Goal: Information Seeking & Learning: Learn about a topic

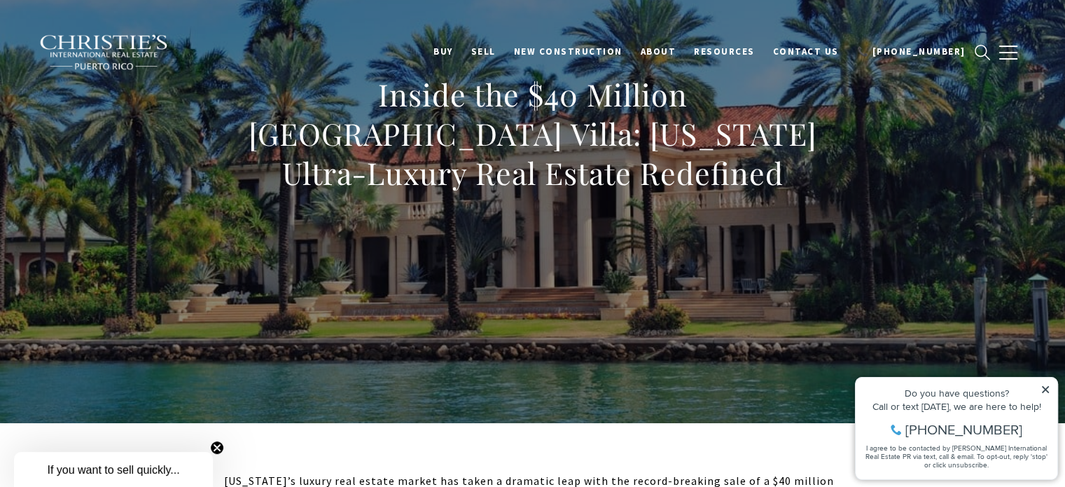
scroll to position [144, 0]
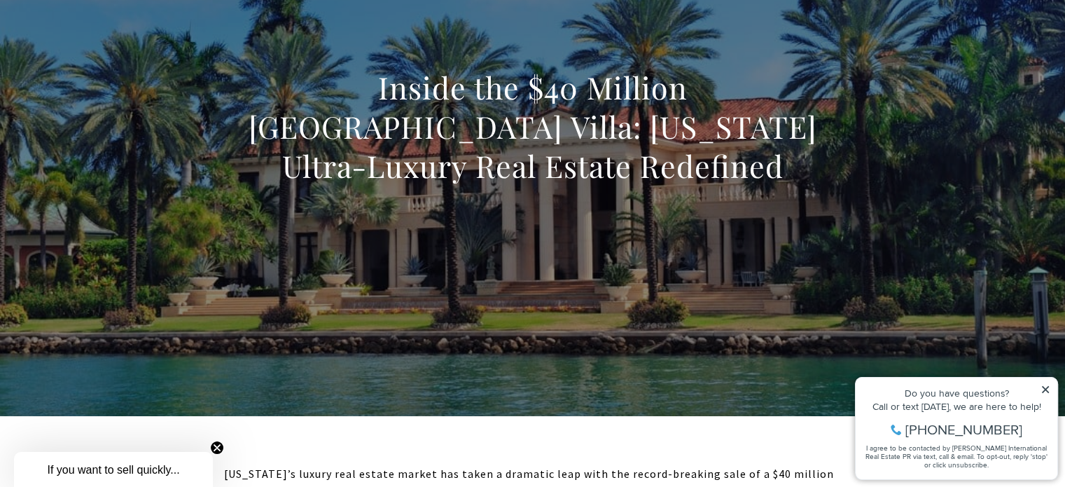
click at [1043, 388] on icon at bounding box center [1046, 390] width 10 height 10
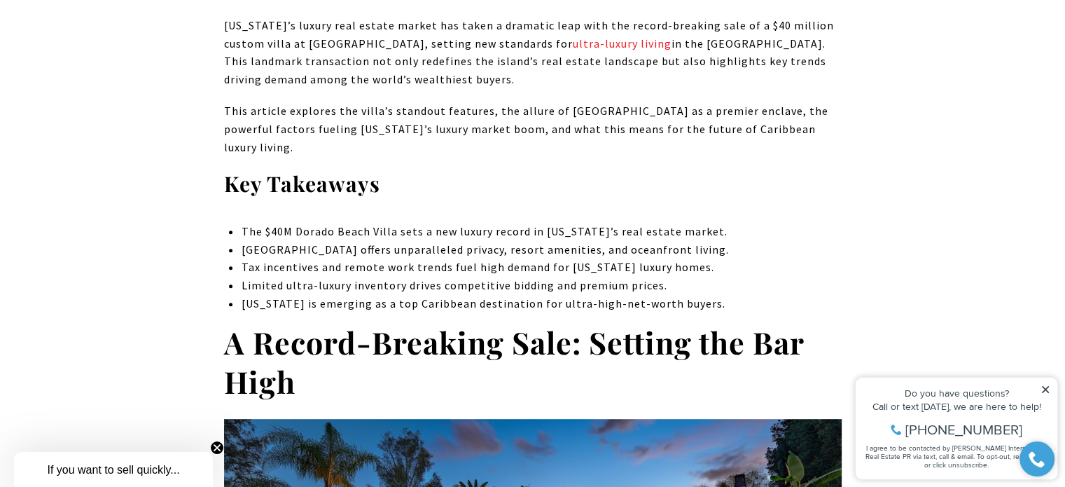
scroll to position [591, 0]
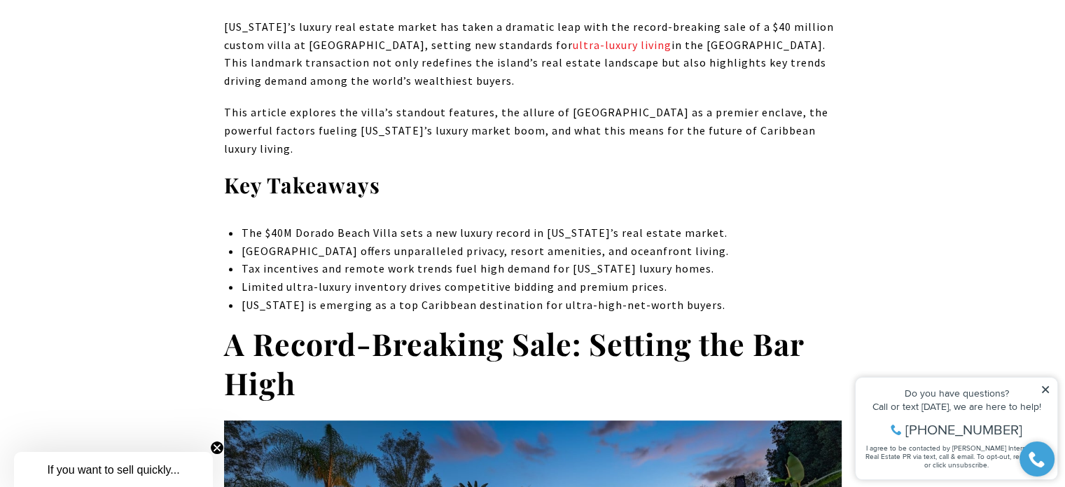
drag, startPoint x: 242, startPoint y: 216, endPoint x: 717, endPoint y: 202, distance: 475.8
copy li "The $40M Dorado Beach Villa sets a new luxury record in [US_STATE]’s real estat…"
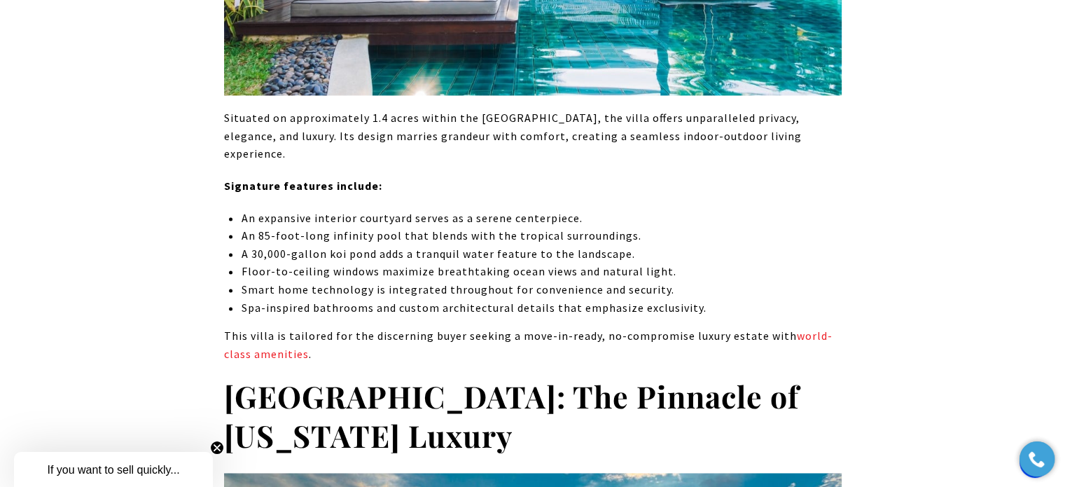
scroll to position [1947, 0]
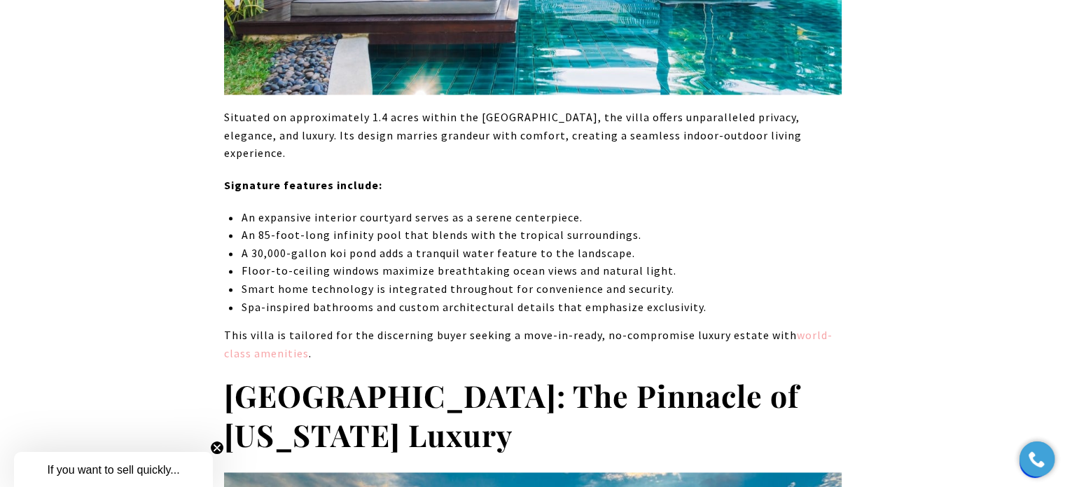
click at [275, 328] on link "world-class amenities" at bounding box center [528, 344] width 609 height 32
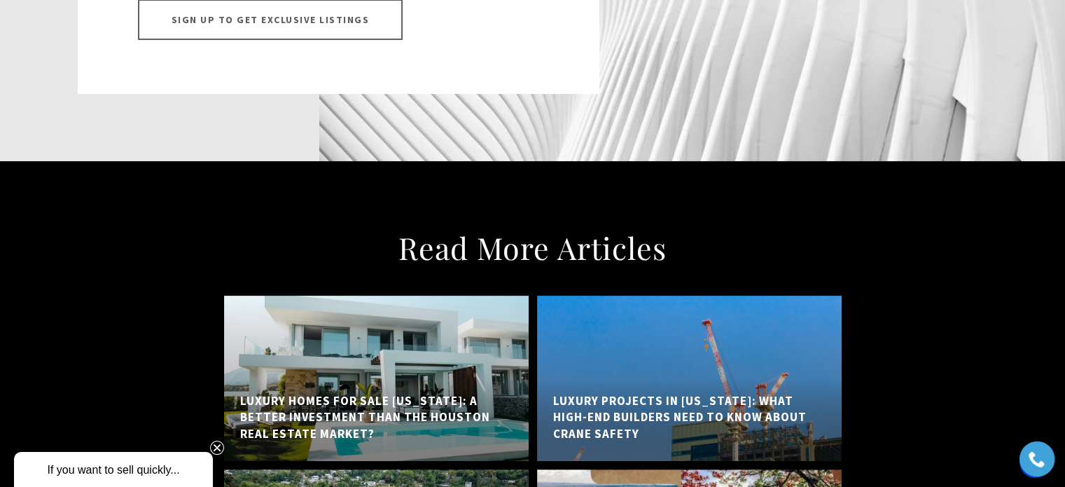
scroll to position [11010, 0]
